Goal: Task Accomplishment & Management: Complete application form

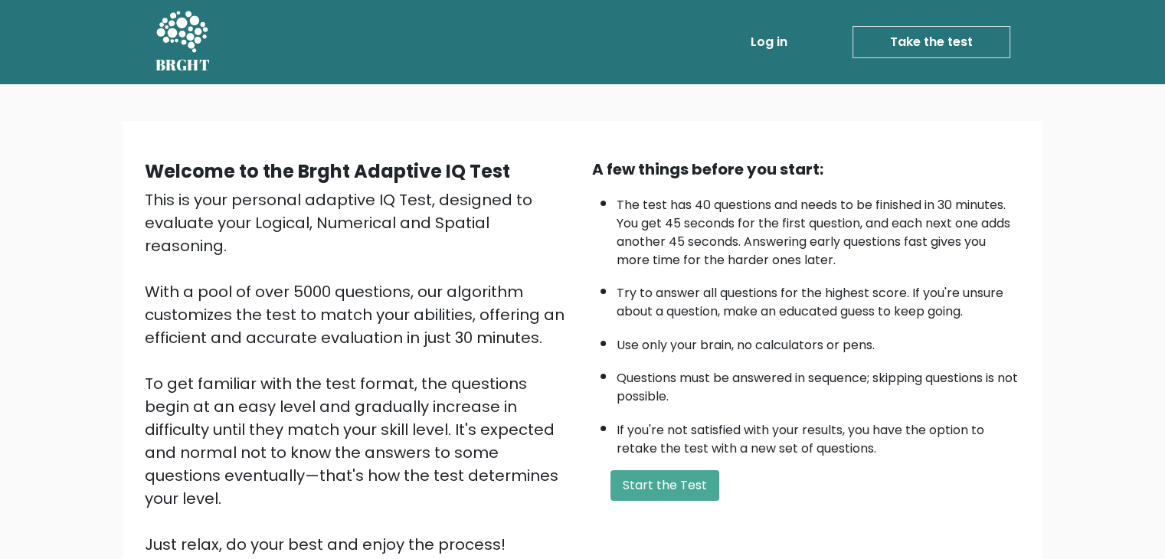
scroll to position [70, 0]
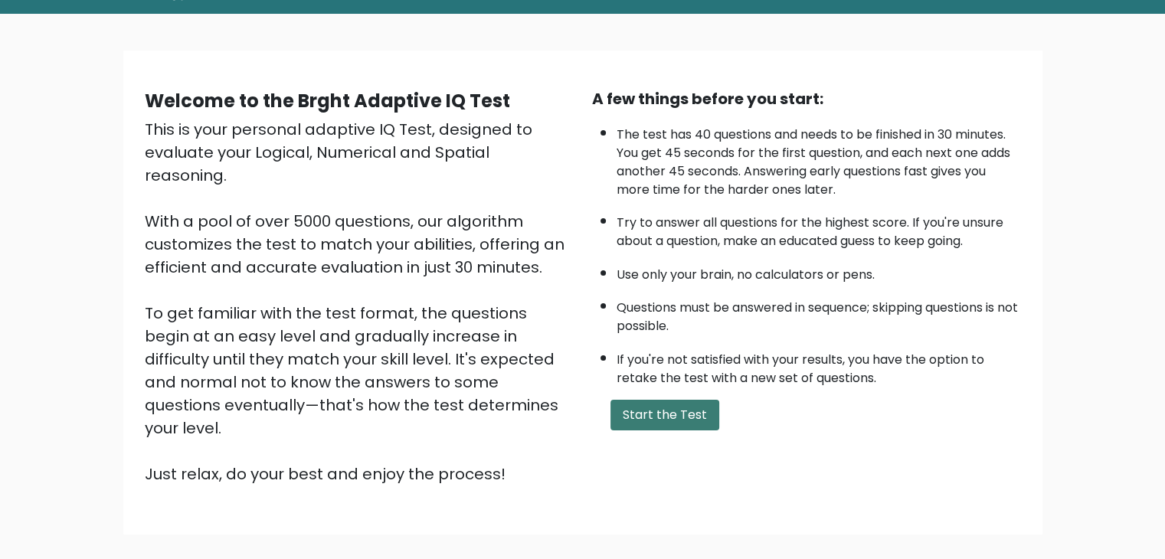
click at [645, 400] on button "Start the Test" at bounding box center [665, 415] width 109 height 31
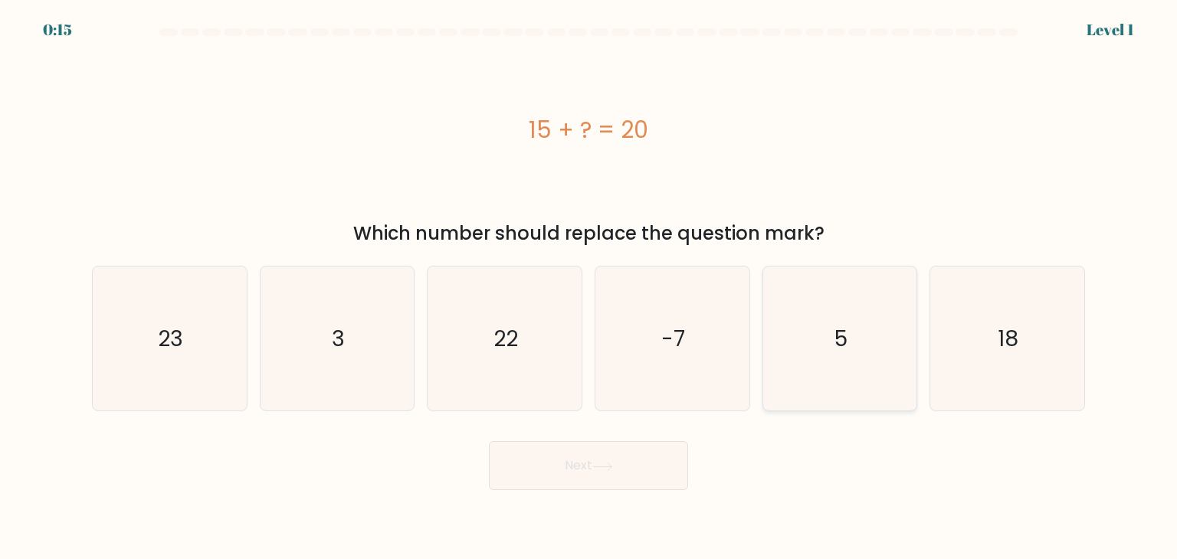
click at [896, 348] on icon "5" at bounding box center [840, 339] width 144 height 144
click at [589, 287] on input "e. 5" at bounding box center [588, 284] width 1 height 8
radio input "true"
click at [671, 467] on button "Next" at bounding box center [588, 465] width 199 height 49
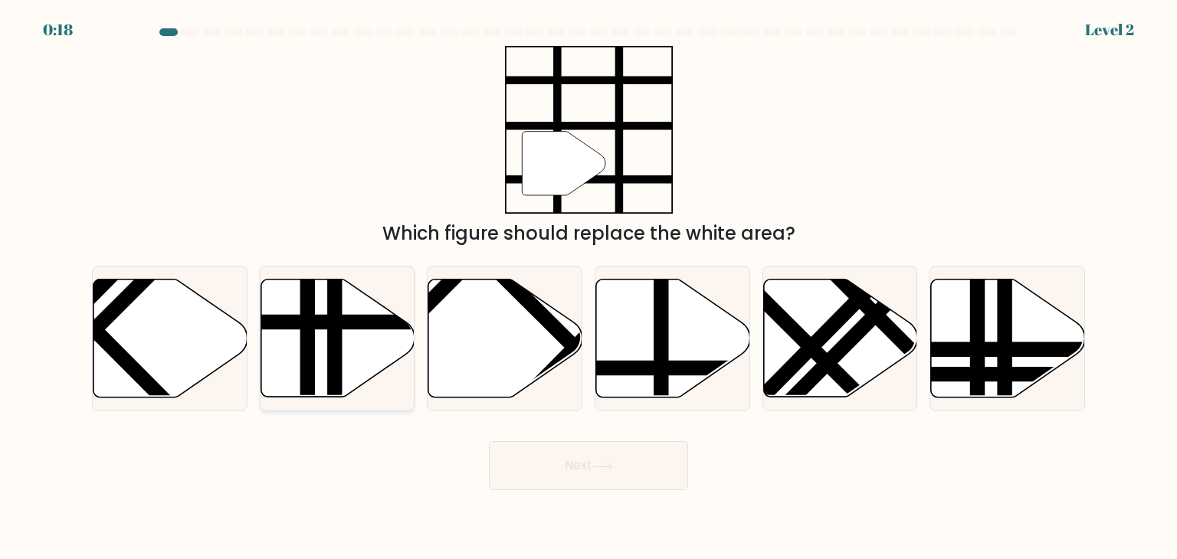
click at [352, 322] on line at bounding box center [384, 322] width 310 height 0
click at [588, 287] on input "b." at bounding box center [588, 284] width 1 height 8
radio input "true"
click at [542, 487] on button "Next" at bounding box center [588, 465] width 199 height 49
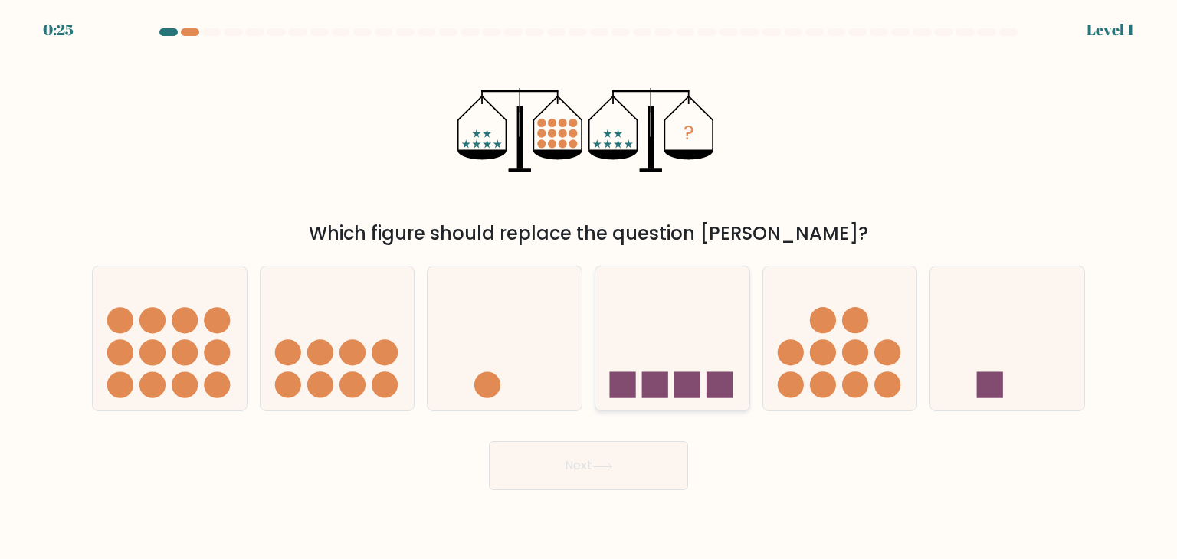
click at [675, 382] on rect at bounding box center [687, 385] width 26 height 26
click at [589, 287] on input "d." at bounding box center [588, 284] width 1 height 8
radio input "true"
click at [630, 452] on button "Next" at bounding box center [588, 465] width 199 height 49
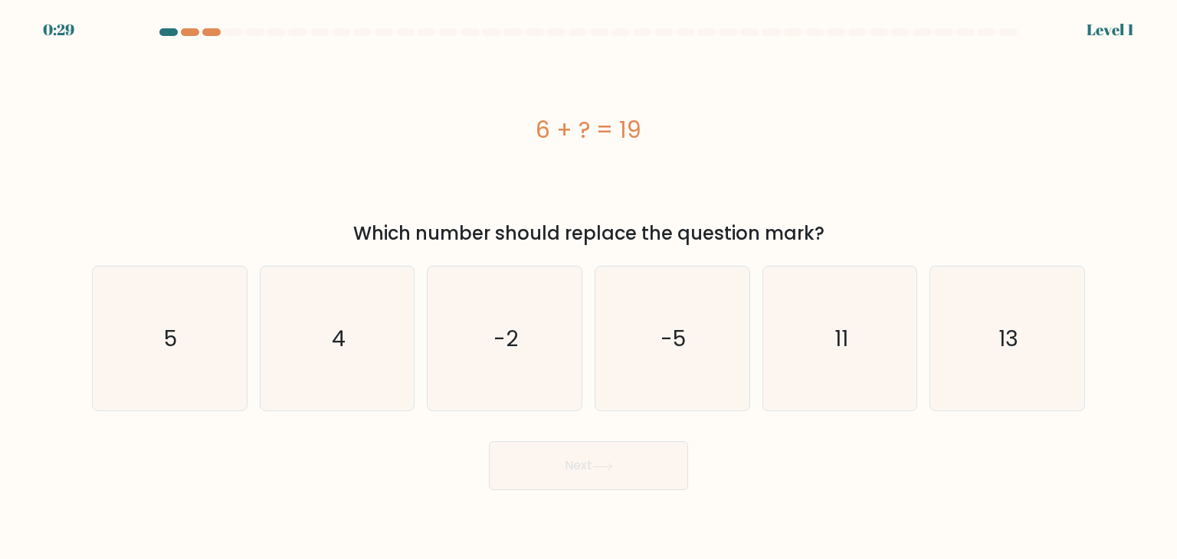
click at [868, 545] on body "0:29 Level 1 a." at bounding box center [588, 279] width 1177 height 559
click at [938, 381] on icon "13" at bounding box center [1007, 339] width 144 height 144
click at [589, 287] on input "f. 13" at bounding box center [588, 284] width 1 height 8
radio input "true"
click at [637, 467] on button "Next" at bounding box center [588, 465] width 199 height 49
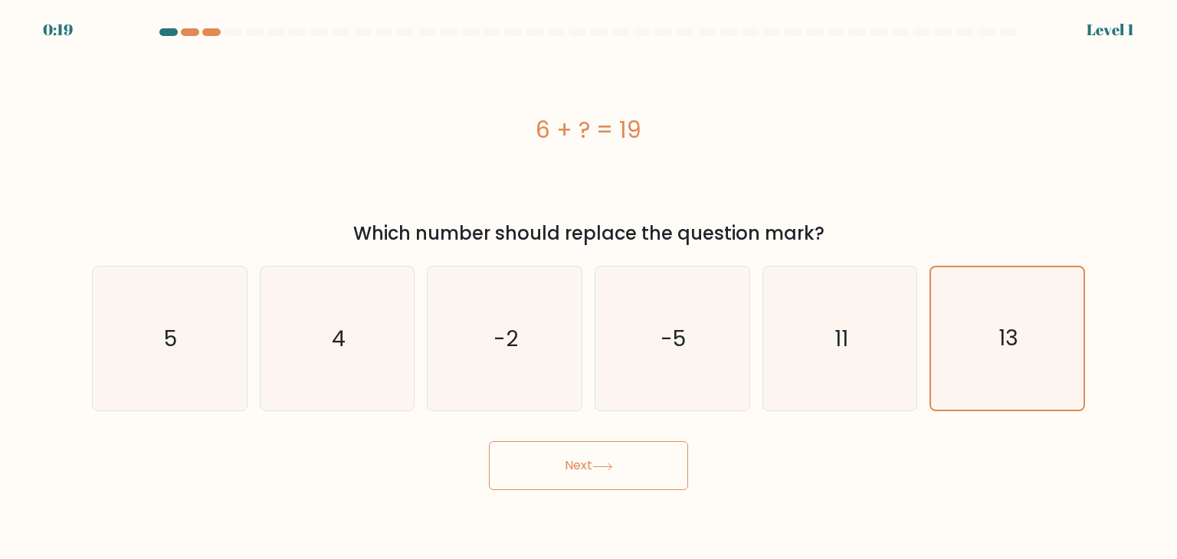
click at [637, 467] on button "Next" at bounding box center [588, 465] width 199 height 49
click at [609, 449] on button "Next" at bounding box center [588, 465] width 199 height 49
drag, startPoint x: 595, startPoint y: 493, endPoint x: 610, endPoint y: 468, distance: 29.6
click at [610, 468] on body "0:10 Level 1 a." at bounding box center [588, 279] width 1177 height 559
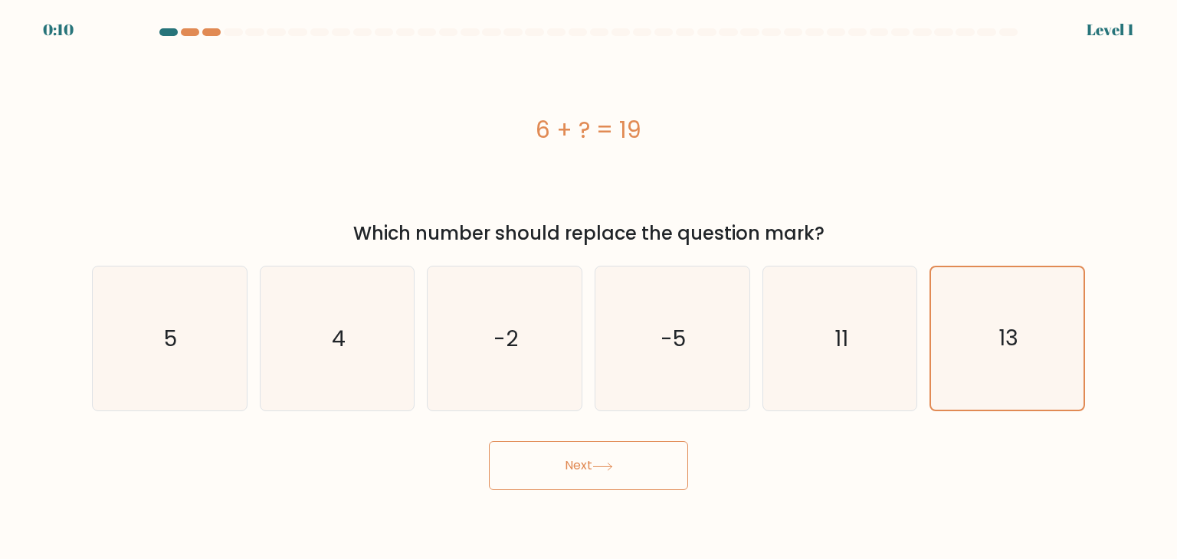
click at [610, 468] on icon at bounding box center [602, 467] width 21 height 8
click at [638, 464] on button "Next" at bounding box center [588, 465] width 199 height 49
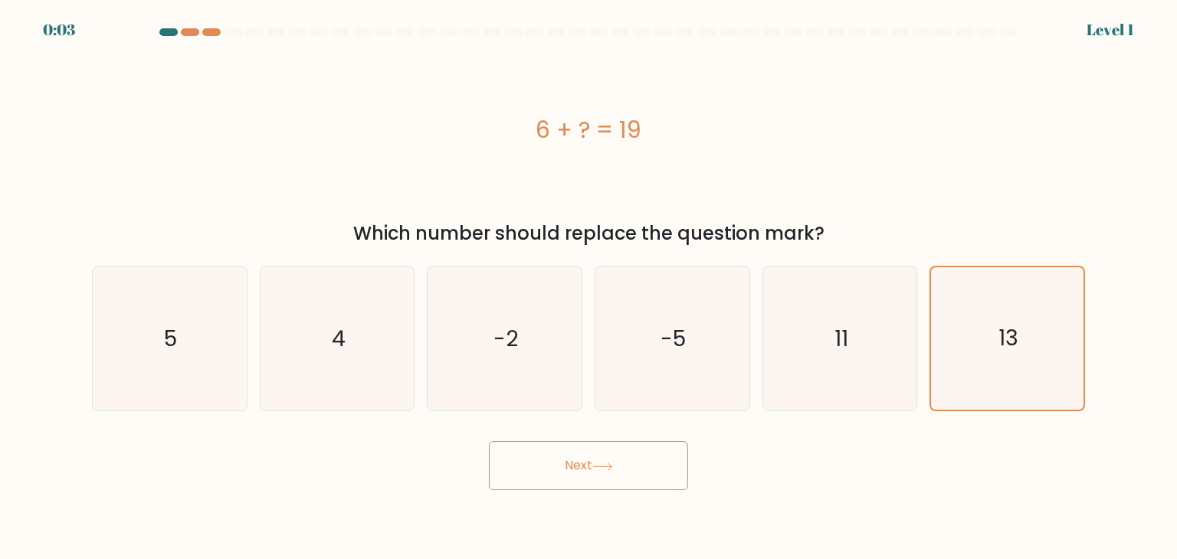
drag, startPoint x: 638, startPoint y: 464, endPoint x: 640, endPoint y: 457, distance: 7.8
click at [640, 457] on button "Next" at bounding box center [588, 465] width 199 height 49
